Goal: Transaction & Acquisition: Book appointment/travel/reservation

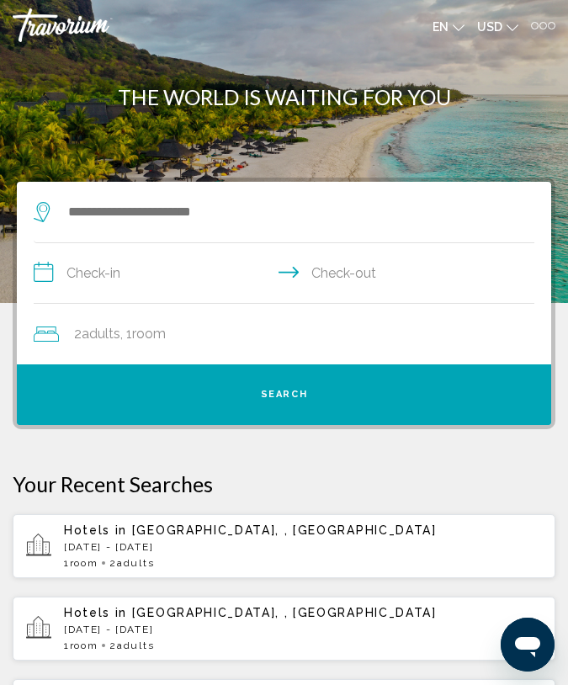
click at [537, 29] on div at bounding box center [543, 26] width 24 height 8
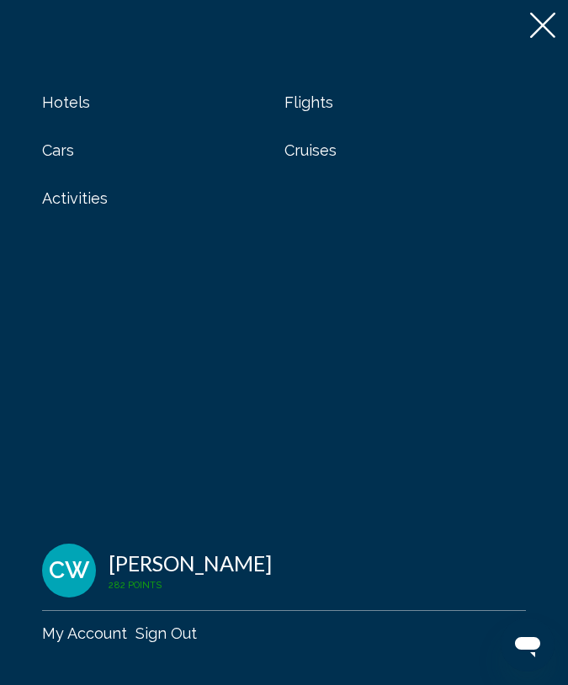
click at [95, 192] on span "Activities" at bounding box center [75, 198] width 66 height 18
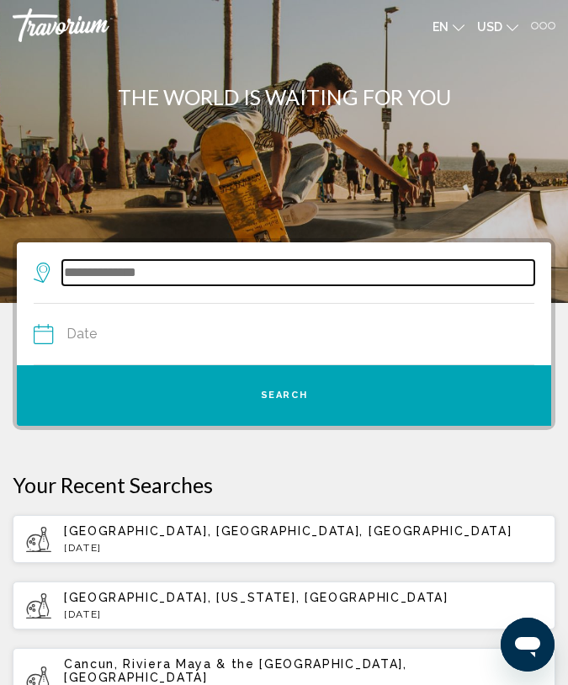
click at [108, 279] on input "Search widget" at bounding box center [298, 272] width 472 height 25
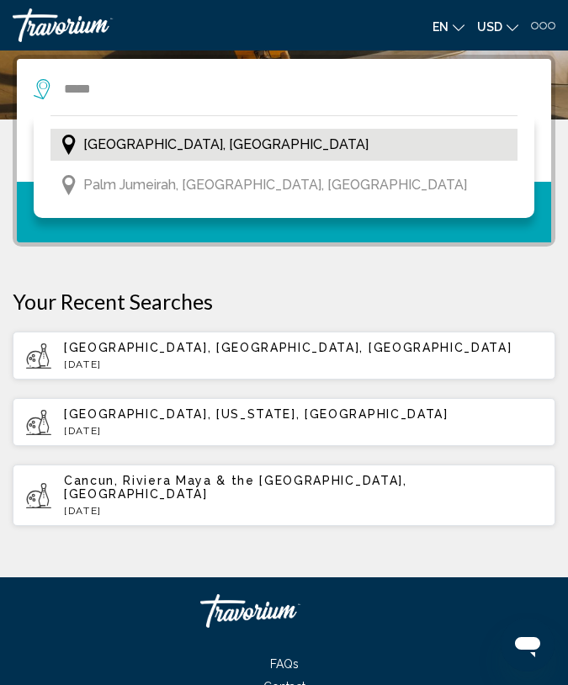
drag, startPoint x: 108, startPoint y: 279, endPoint x: 167, endPoint y: 149, distance: 142.4
click at [167, 149] on span "[GEOGRAPHIC_DATA], [GEOGRAPHIC_DATA]" at bounding box center [225, 145] width 285 height 24
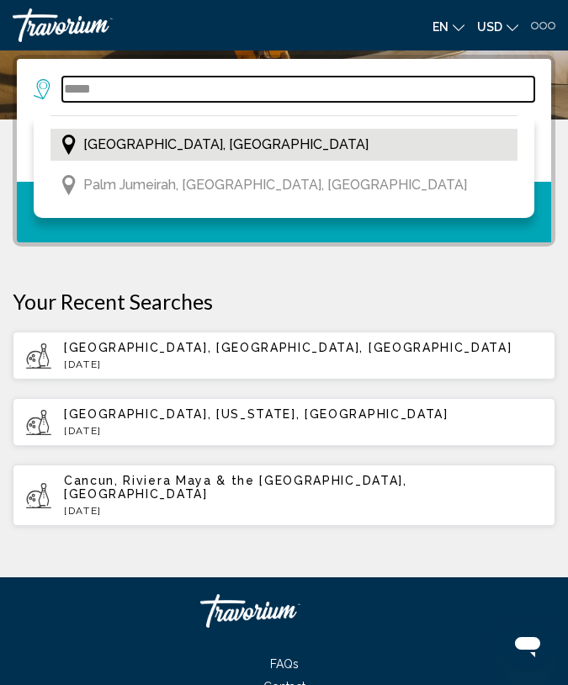
type input "**********"
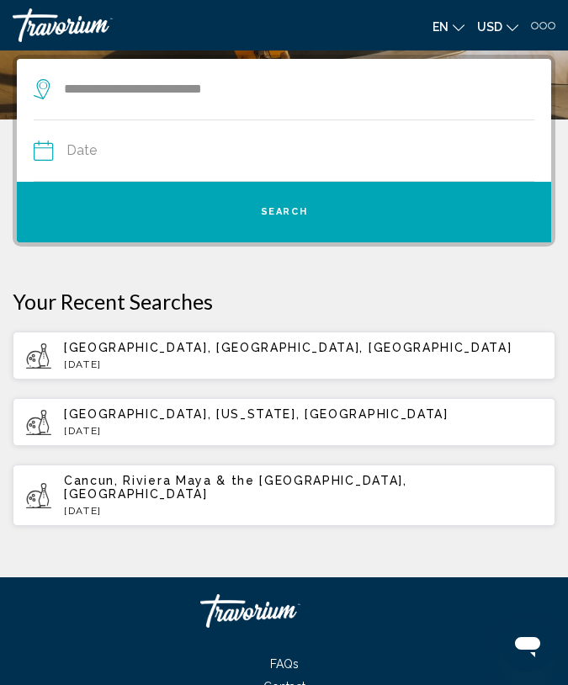
click at [167, 152] on input "Date" at bounding box center [158, 153] width 258 height 66
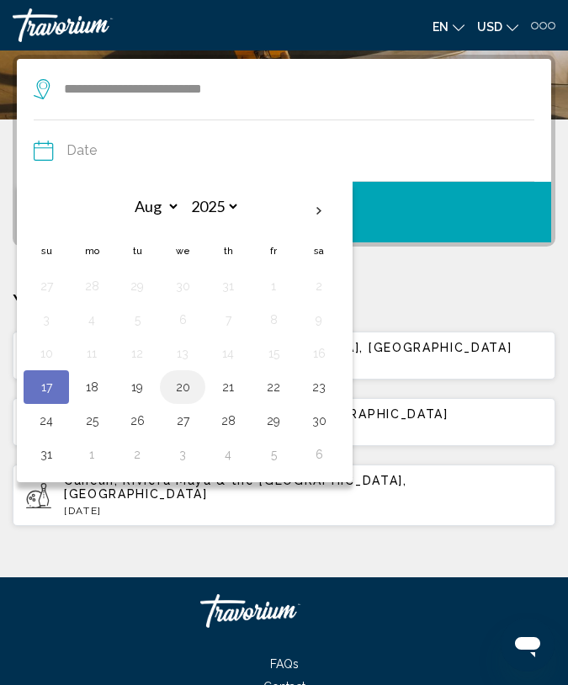
click at [172, 393] on button "20" at bounding box center [182, 387] width 27 height 24
type input "**********"
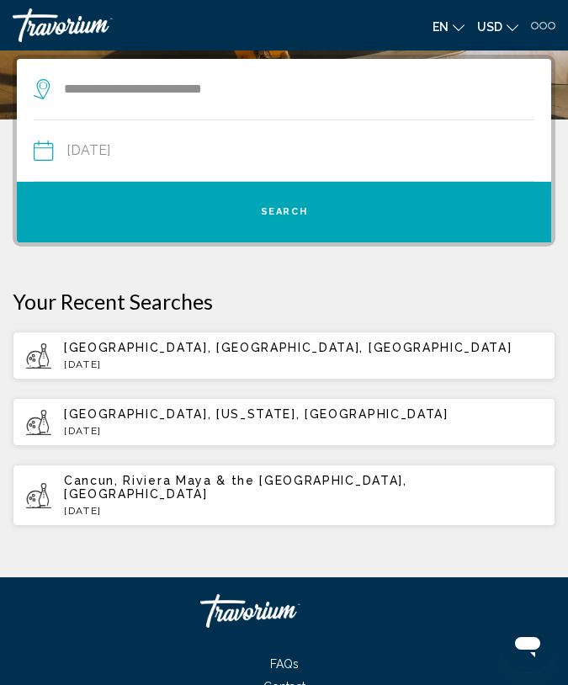
click at [229, 235] on button "Search" at bounding box center [284, 212] width 534 height 61
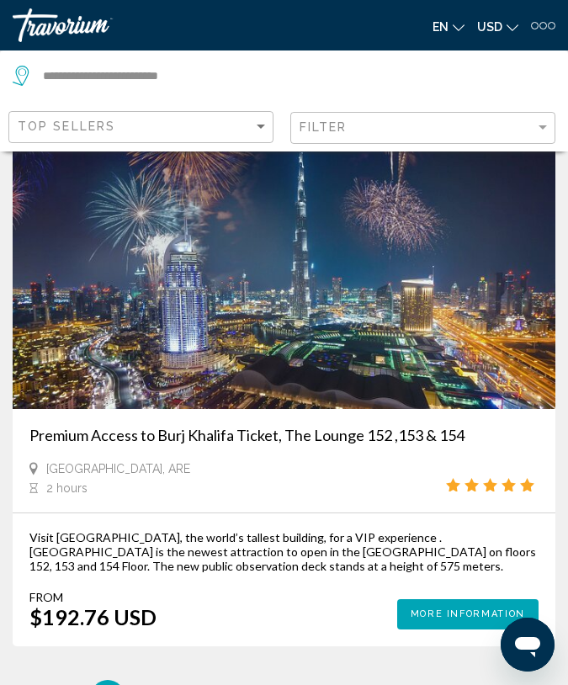
scroll to position [6775, 0]
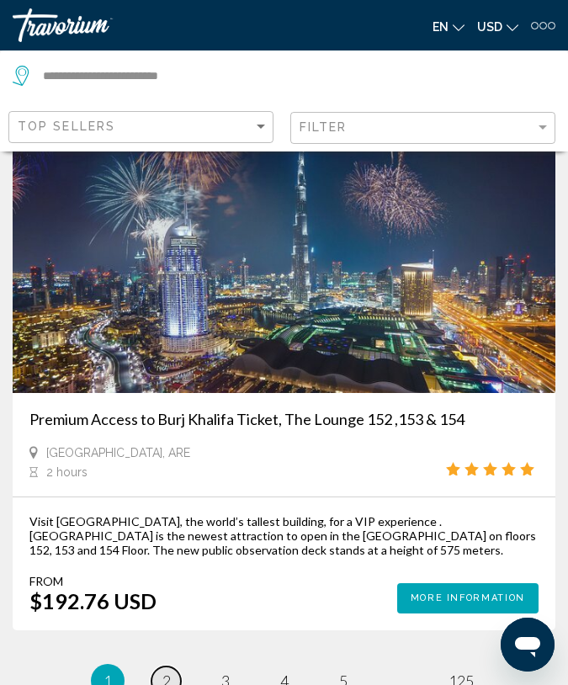
click at [157, 667] on link "page 2" at bounding box center [165, 681] width 29 height 29
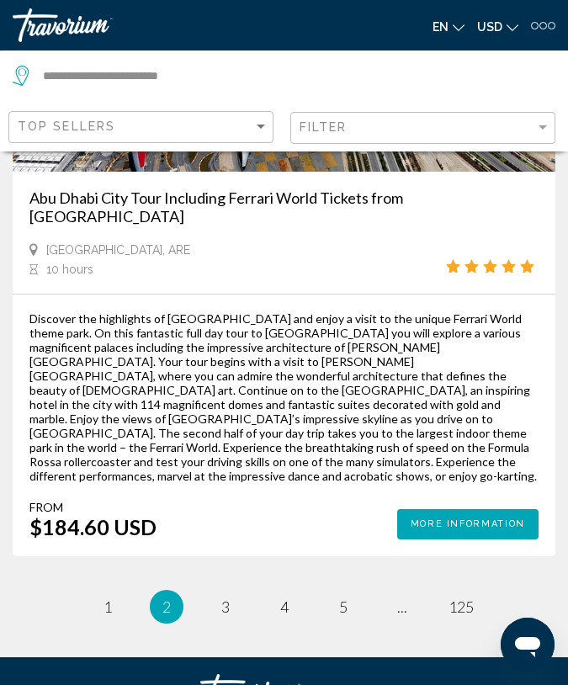
scroll to position [6761, 0]
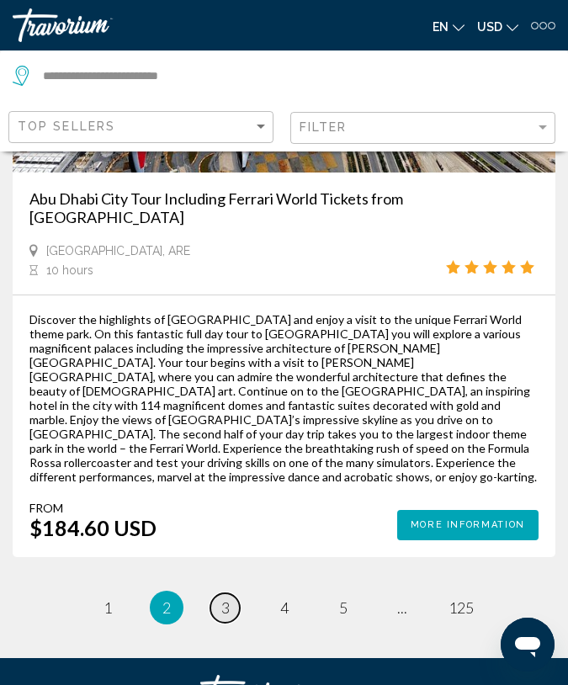
click at [226, 598] on span "3" at bounding box center [225, 607] width 8 height 19
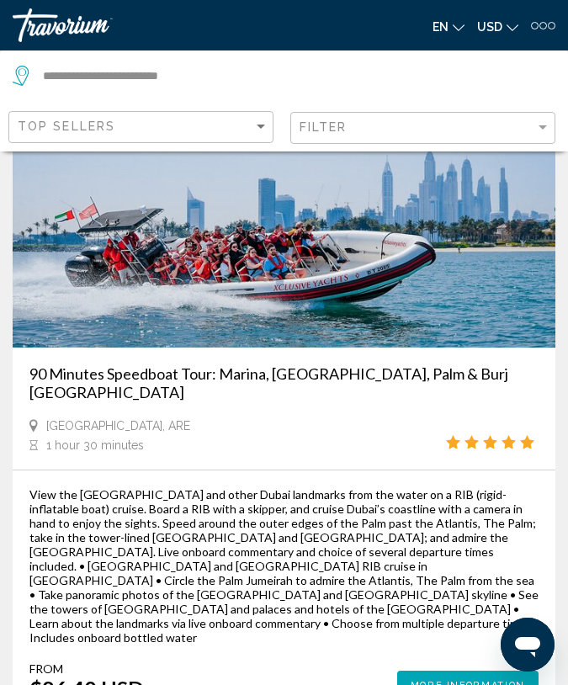
scroll to position [4552, 0]
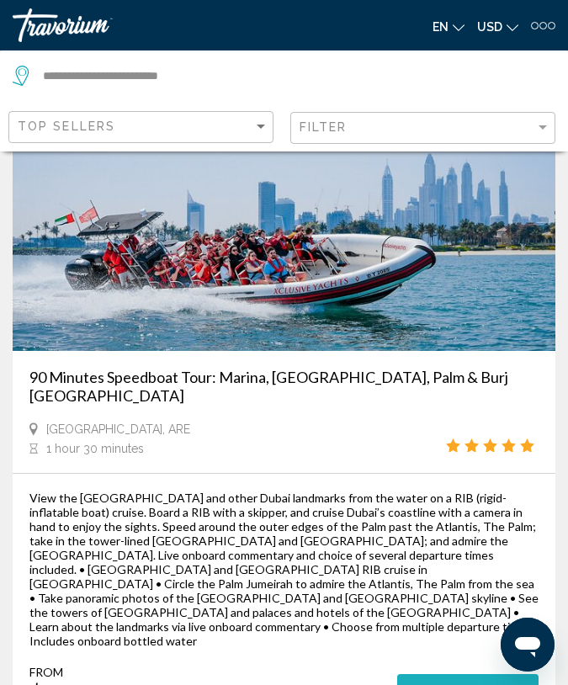
click at [434, 683] on span "More Information" at bounding box center [468, 688] width 114 height 11
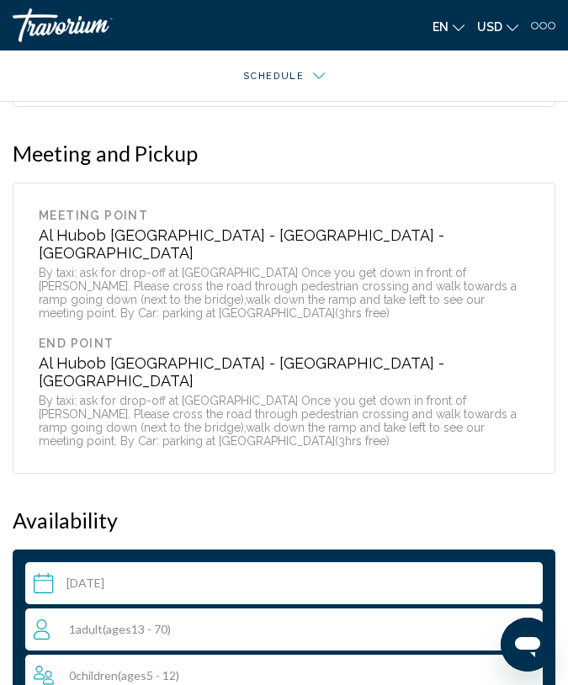
scroll to position [2924, 0]
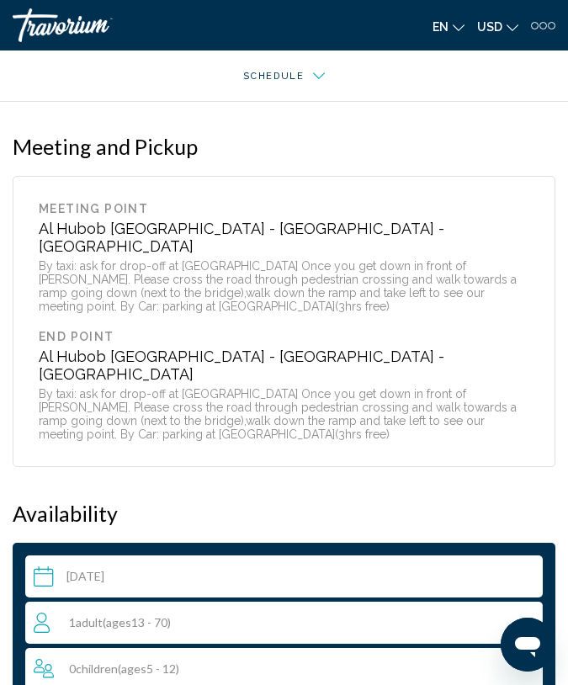
click at [204, 555] on input "Main content" at bounding box center [287, 578] width 524 height 47
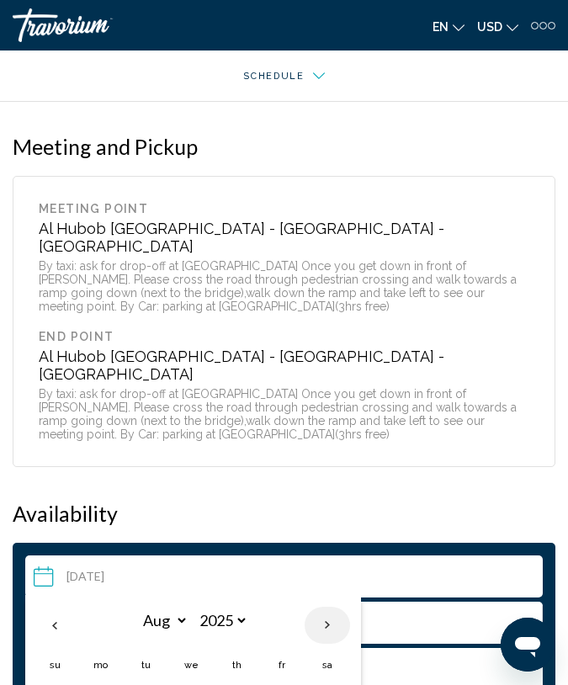
click at [347, 607] on th "Next month" at bounding box center [327, 625] width 45 height 37
select select "*"
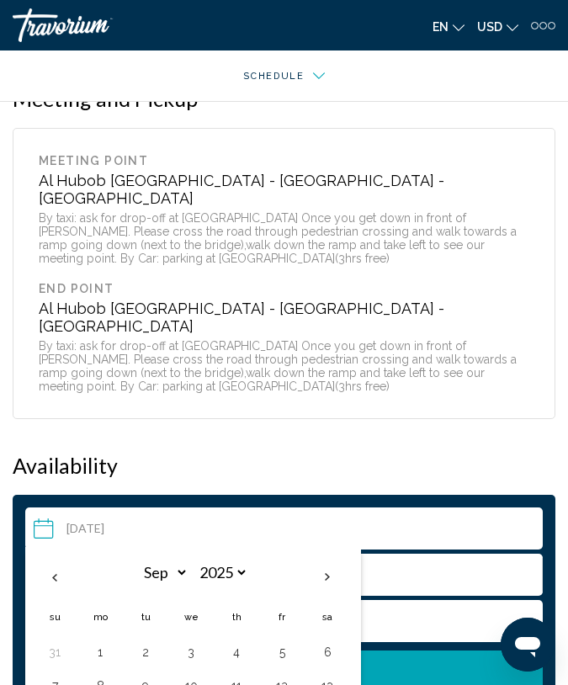
scroll to position [2973, 0]
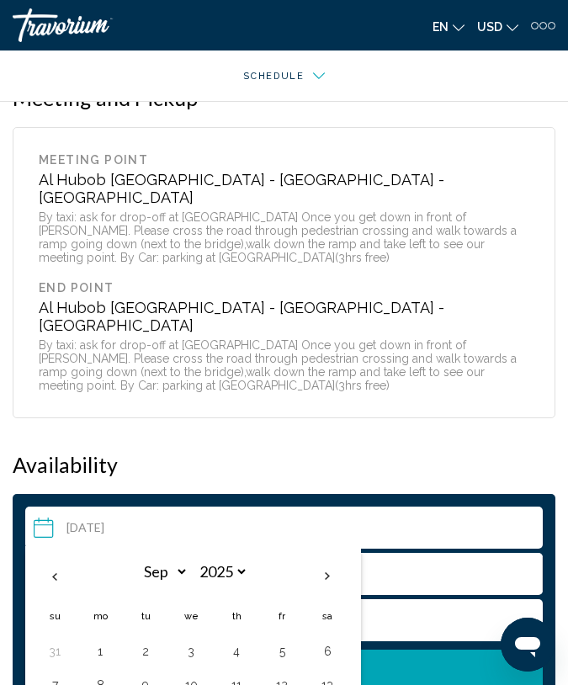
type input "**********"
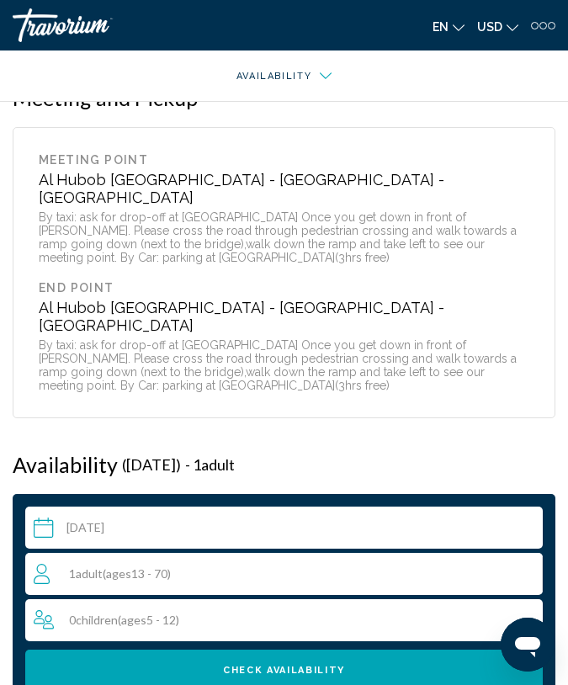
scroll to position [3159, 0]
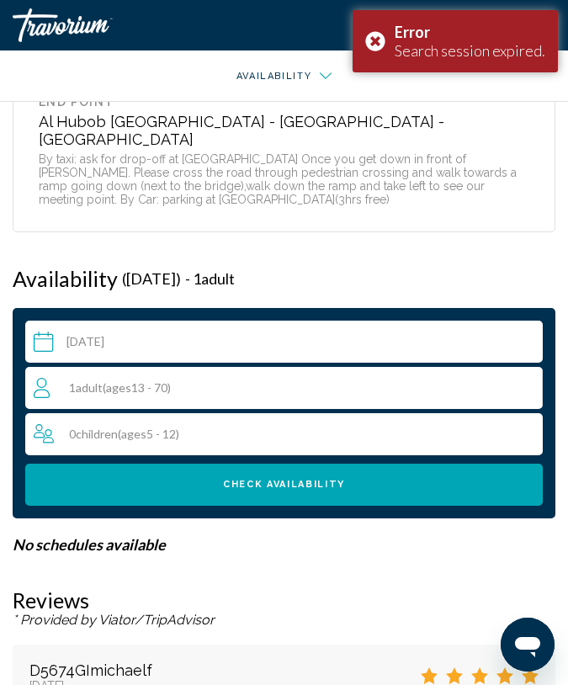
click at [322, 378] on div "1 Adult Adults ( ages [DEMOGRAPHIC_DATA])" at bounding box center [288, 388] width 508 height 20
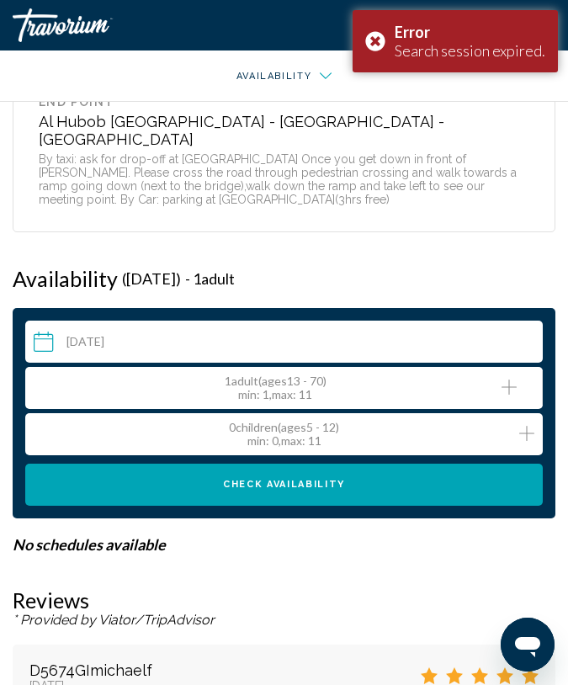
click at [524, 374] on div "1 Adult Adults ( ages [DEMOGRAPHIC_DATA]) min : 1, max : 11" at bounding box center [288, 387] width 508 height 27
click at [509, 380] on icon "Increment adults" at bounding box center [509, 387] width 15 height 15
click at [28, 367] on div "3 Adult Adults ( ages 13 - 70) min : 1, max : 11" at bounding box center [284, 388] width 518 height 42
click at [527, 426] on icon "Increment children" at bounding box center [526, 433] width 15 height 15
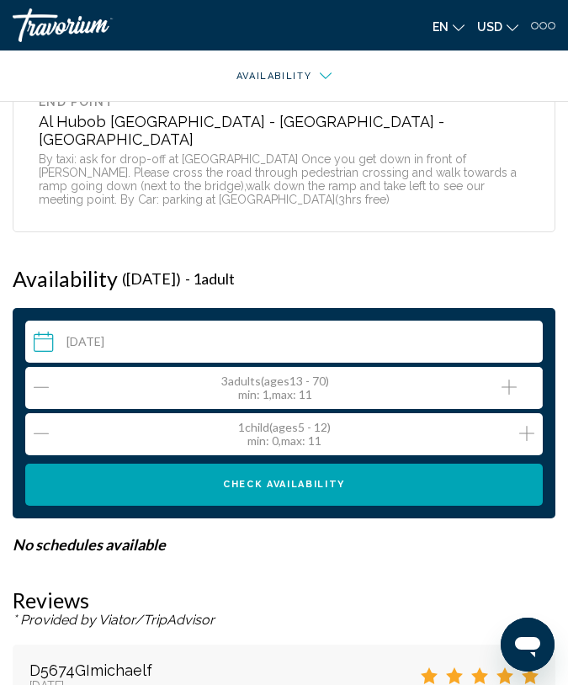
click at [527, 426] on icon "Increment children" at bounding box center [526, 433] width 15 height 15
click at [42, 377] on icon "Decrement adults" at bounding box center [41, 387] width 15 height 20
click at [233, 479] on span "Check Availability" at bounding box center [284, 484] width 122 height 11
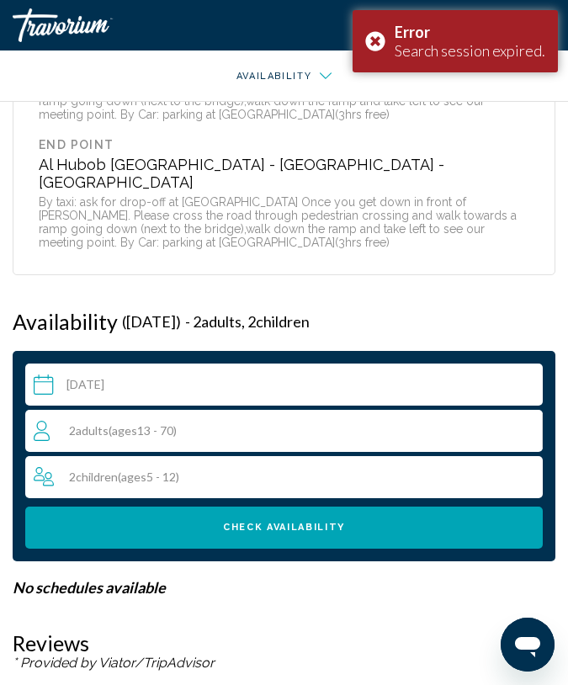
scroll to position [3072, 0]
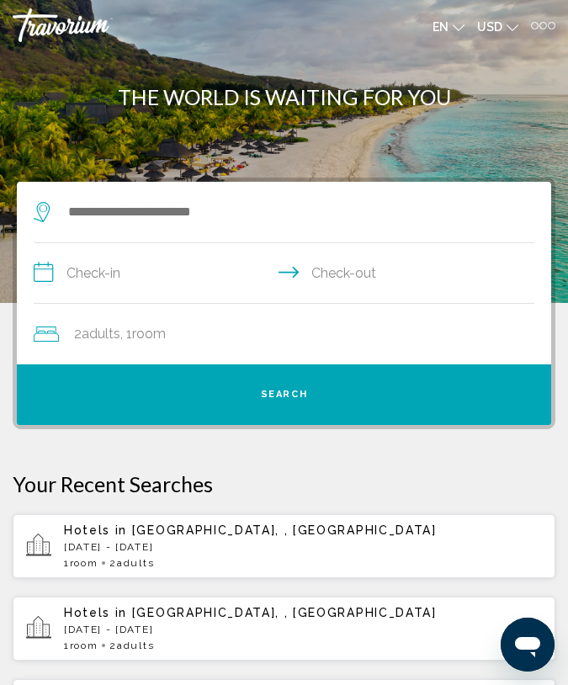
click at [541, 23] on div at bounding box center [543, 26] width 8 height 8
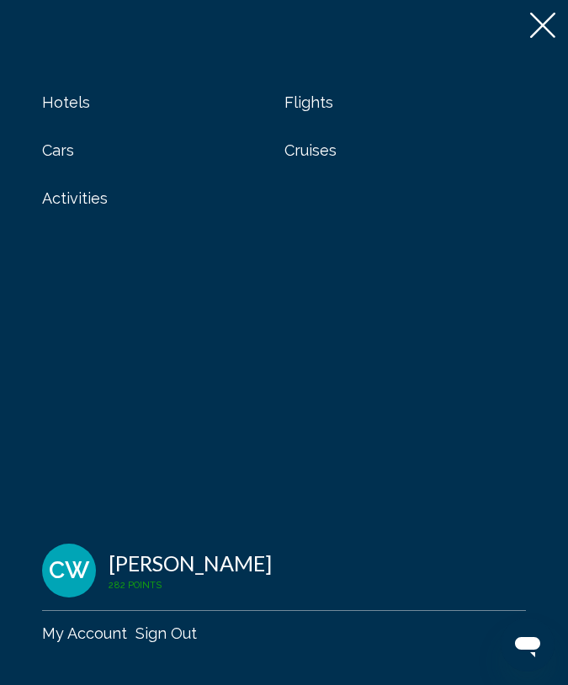
click at [116, 202] on div "Activities" at bounding box center [163, 198] width 242 height 19
click at [90, 201] on span "Activities" at bounding box center [75, 198] width 66 height 18
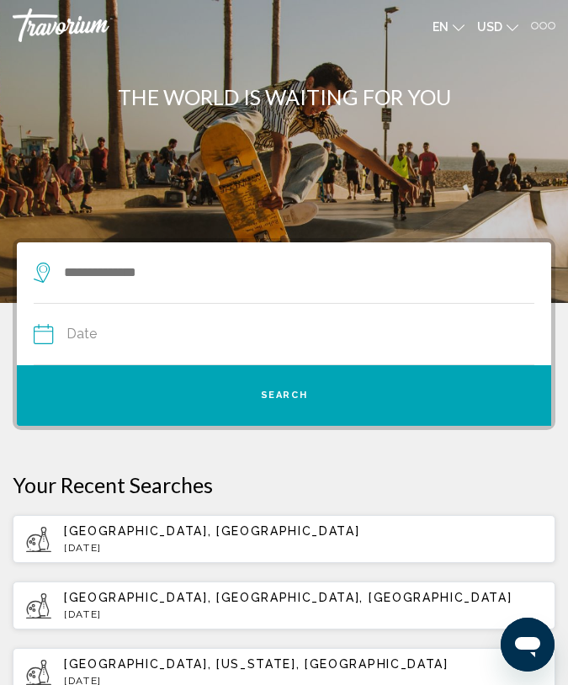
click at [97, 529] on span "[GEOGRAPHIC_DATA], [GEOGRAPHIC_DATA]" at bounding box center [211, 530] width 295 height 13
type input "**********"
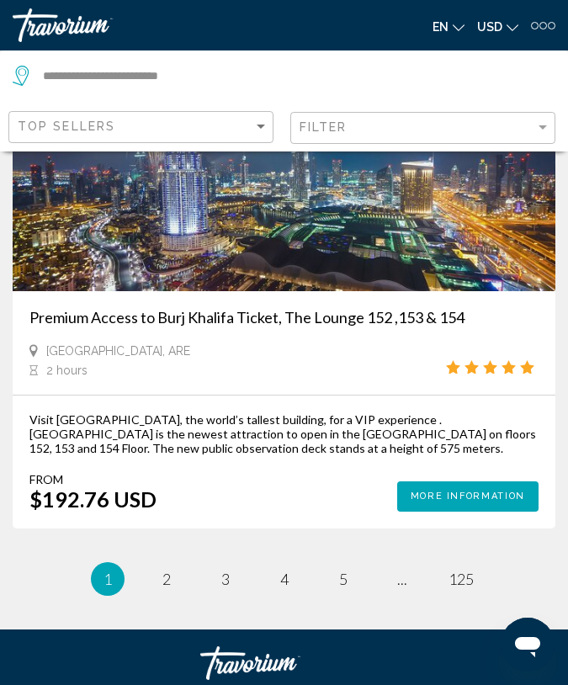
scroll to position [6875, 0]
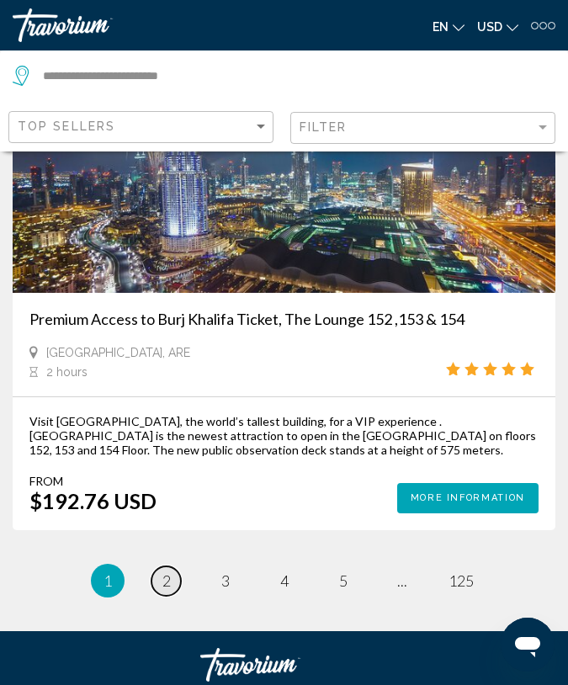
click at [165, 571] on span "2" at bounding box center [166, 580] width 8 height 19
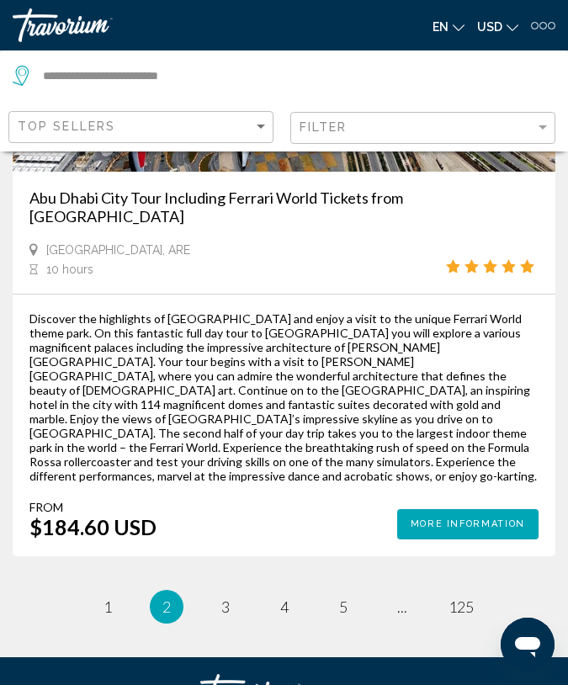
scroll to position [6761, 0]
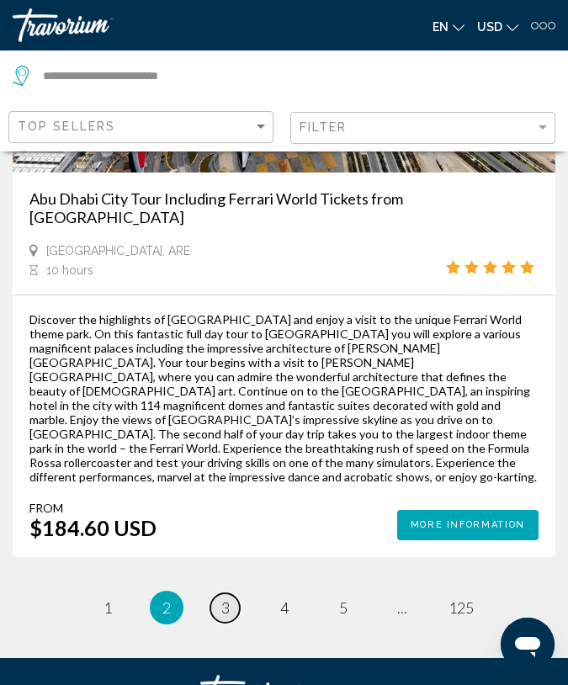
click at [226, 598] on span "3" at bounding box center [225, 607] width 8 height 19
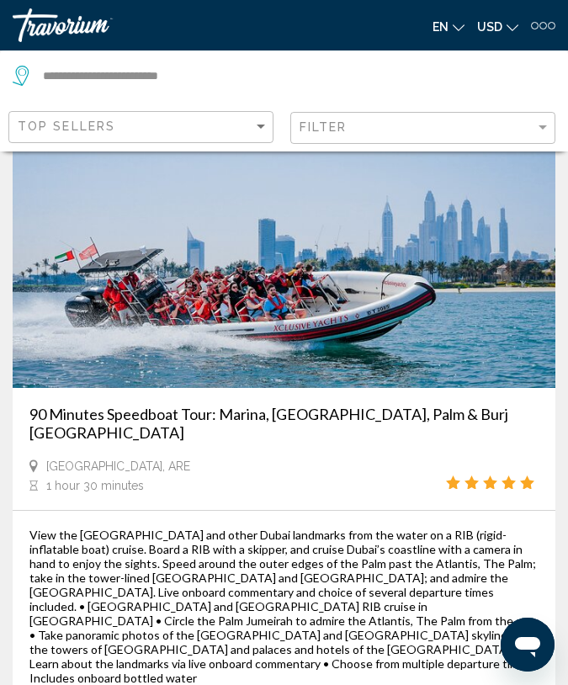
scroll to position [4516, 0]
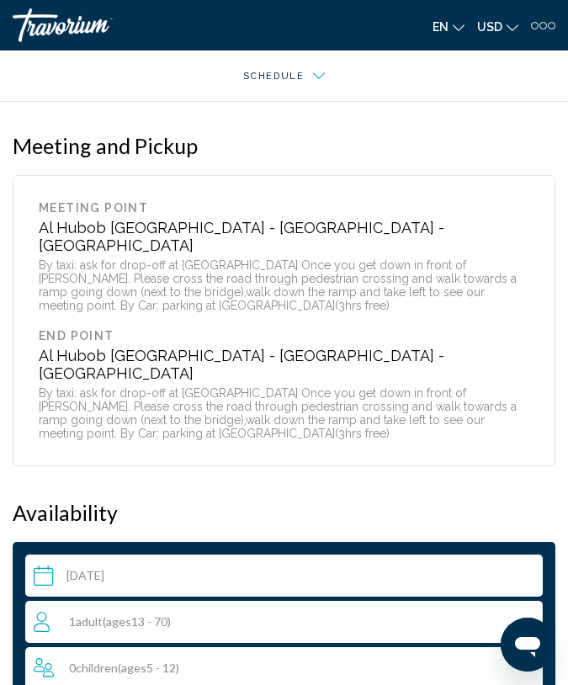
scroll to position [3030, 0]
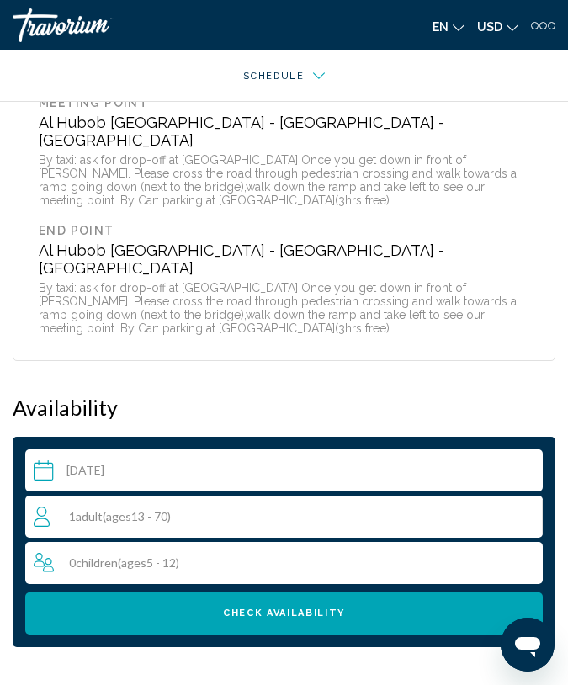
click at [331, 507] on div "1 Adult Adults ( ages [DEMOGRAPHIC_DATA])" at bounding box center [288, 517] width 508 height 20
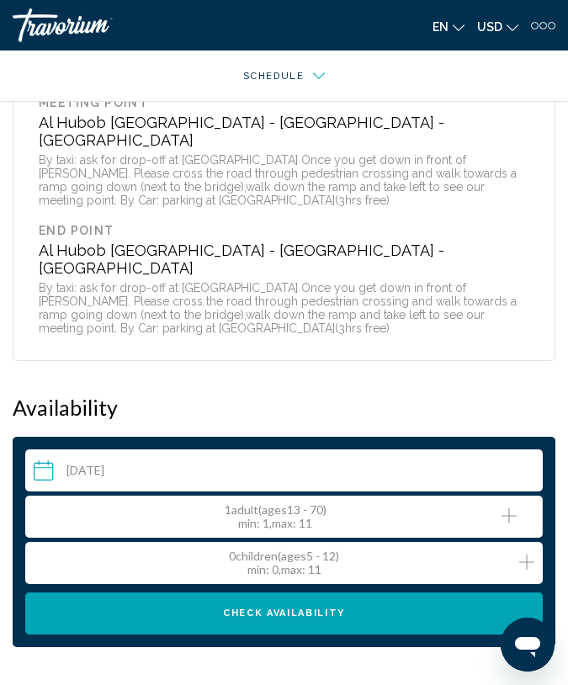
click at [520, 503] on div "1 Adult Adults ( ages [DEMOGRAPHIC_DATA]) min : 1, max : 11" at bounding box center [288, 516] width 508 height 27
click at [507, 506] on icon "Increment adults" at bounding box center [509, 516] width 15 height 20
click at [523, 552] on icon "Increment children" at bounding box center [526, 562] width 15 height 20
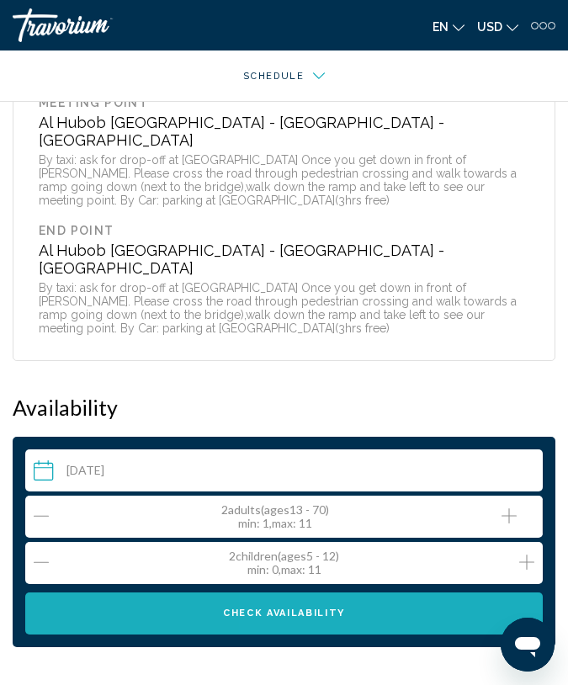
click at [475, 592] on button "Check Availability" at bounding box center [284, 613] width 518 height 42
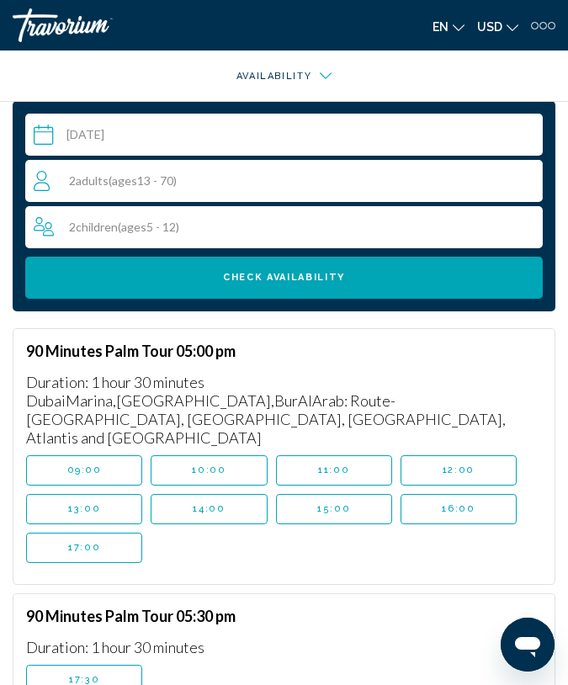
scroll to position [3366, 0]
click at [458, 465] on span "12:00" at bounding box center [459, 470] width 32 height 11
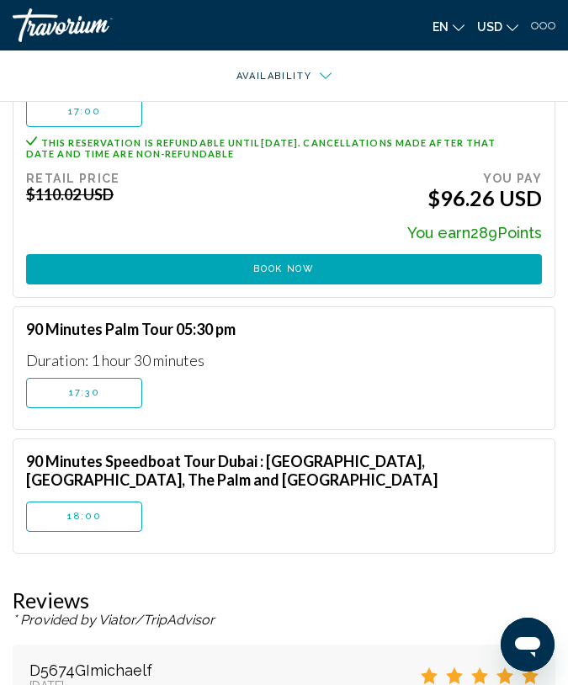
scroll to position [3835, 0]
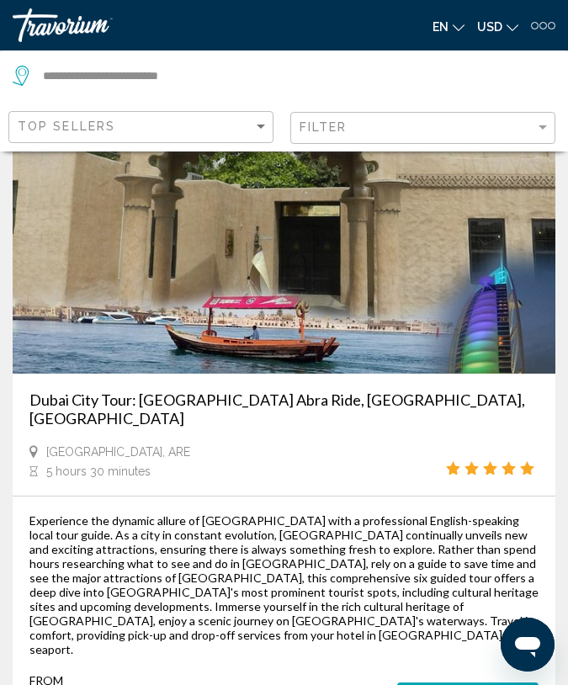
scroll to position [7056, 0]
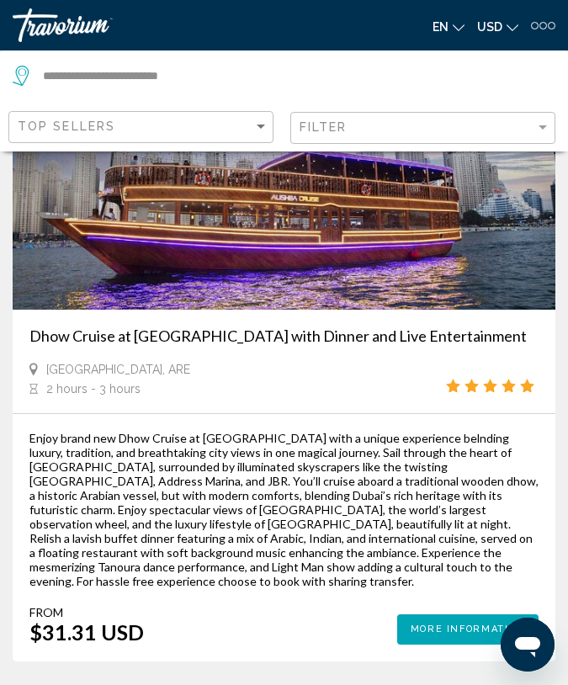
scroll to position [3180, 0]
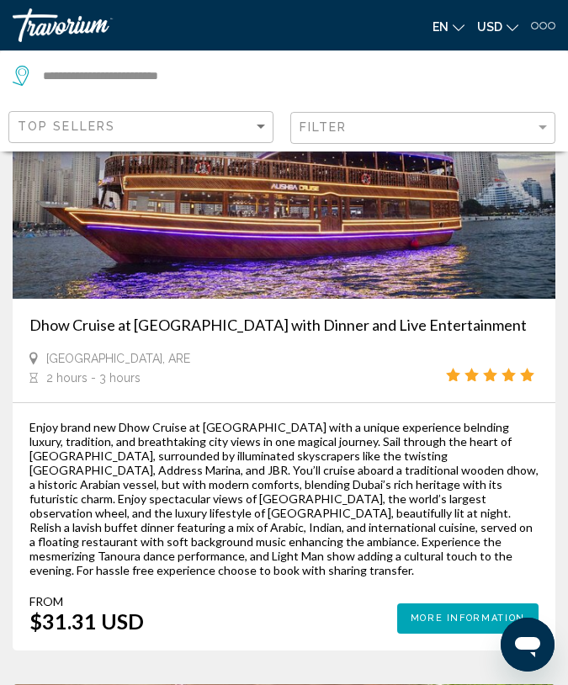
click at [470, 613] on span "More Information" at bounding box center [468, 618] width 114 height 11
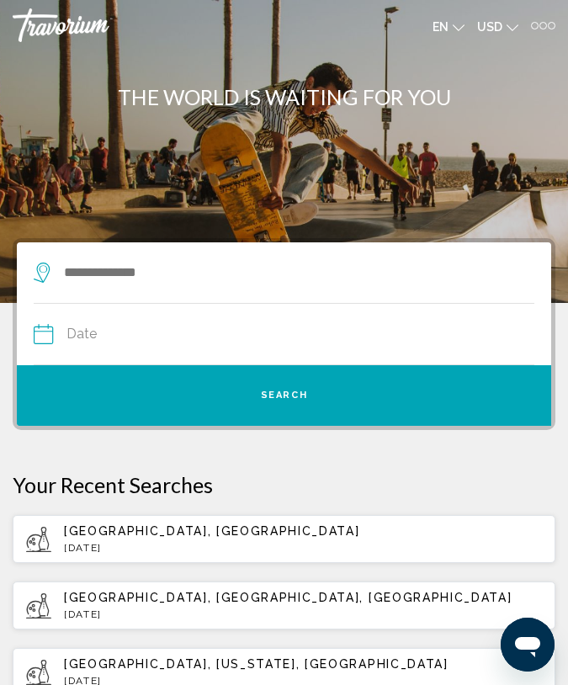
click at [269, 545] on p "[DATE]" at bounding box center [303, 548] width 478 height 12
type input "**********"
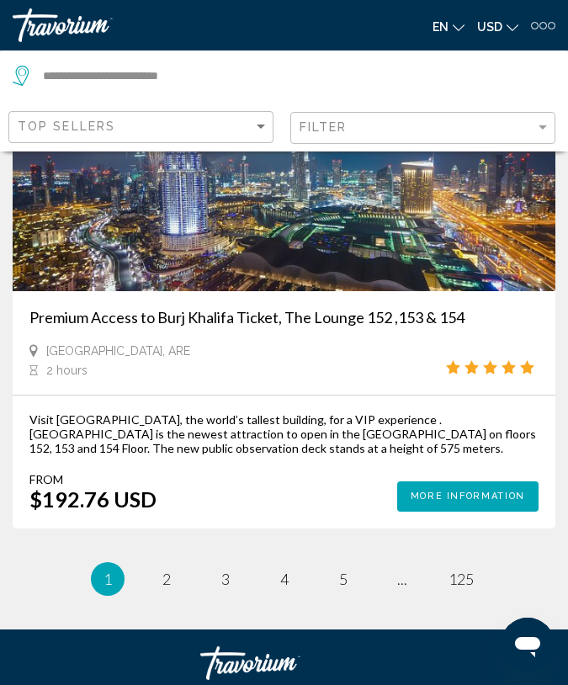
scroll to position [6875, 0]
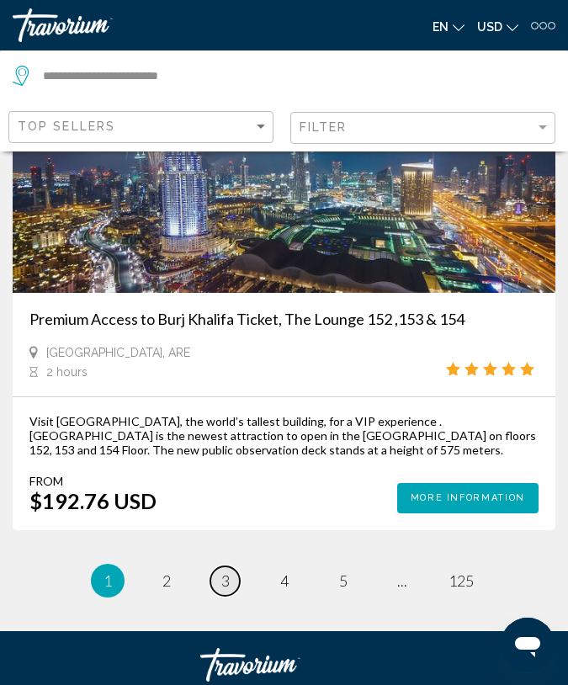
click at [220, 566] on link "page 3" at bounding box center [224, 580] width 29 height 29
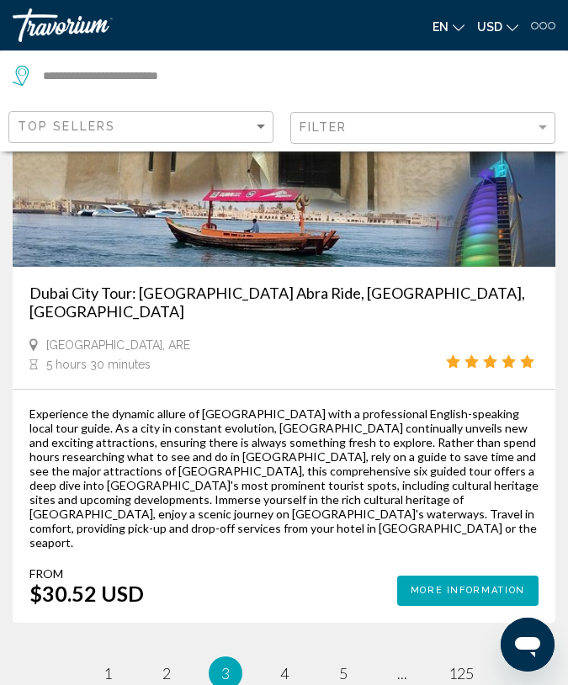
scroll to position [7147, 0]
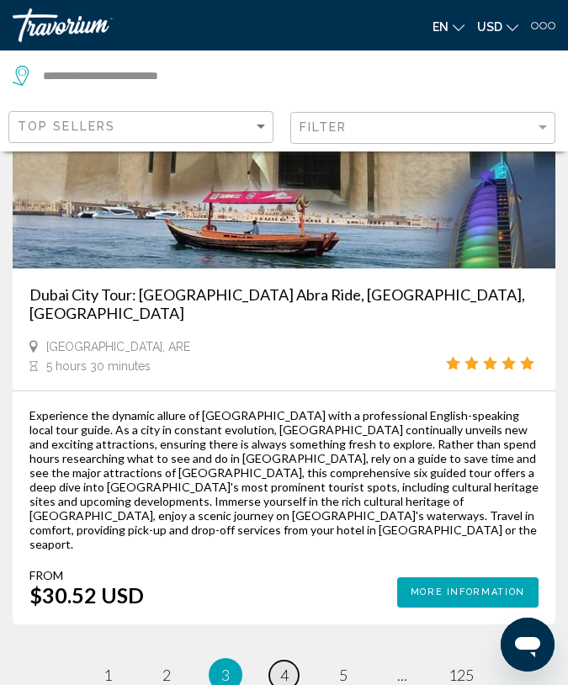
click at [275, 661] on link "page 4" at bounding box center [283, 675] width 29 height 29
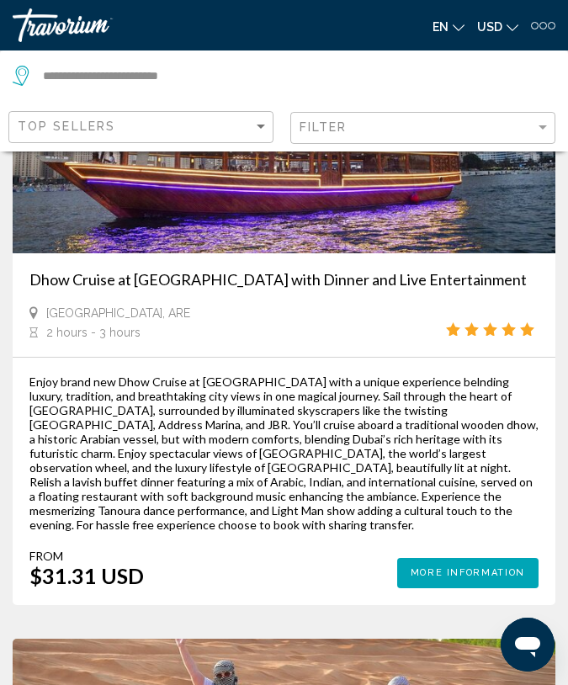
scroll to position [3236, 0]
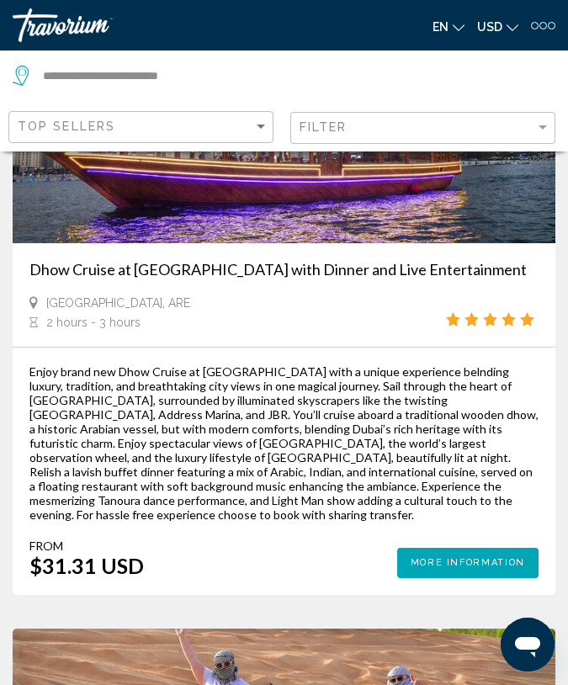
click at [444, 548] on button "More Information" at bounding box center [467, 563] width 141 height 30
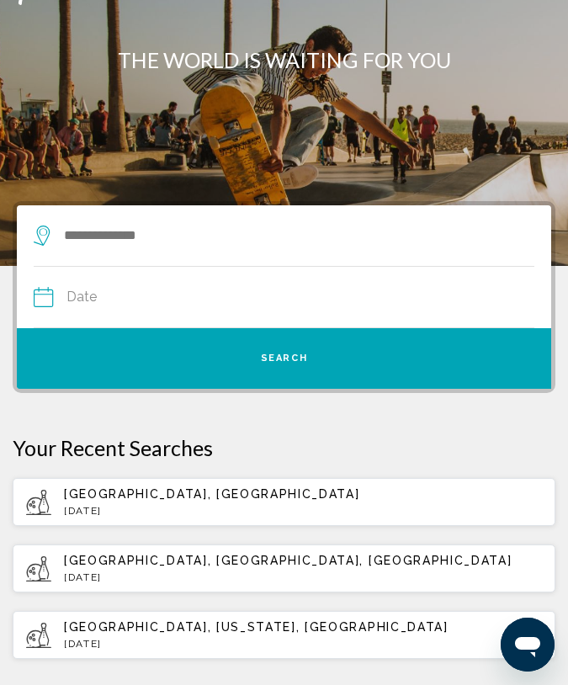
scroll to position [49, 0]
